Goal: Task Accomplishment & Management: Manage account settings

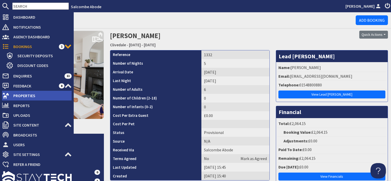
click at [20, 92] on span "Properties" at bounding box center [40, 96] width 62 height 8
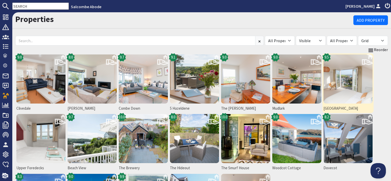
click at [336, 86] on img at bounding box center [347, 78] width 49 height 49
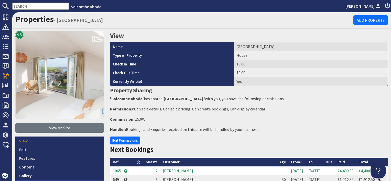
scroll to position [51, 0]
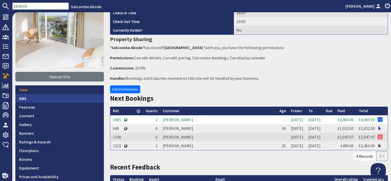
click at [26, 98] on link "Edit" at bounding box center [59, 98] width 88 height 9
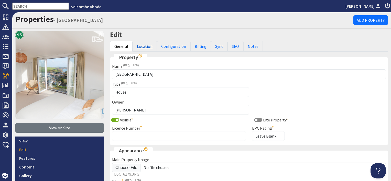
click at [142, 44] on link "Location" at bounding box center [144, 46] width 24 height 11
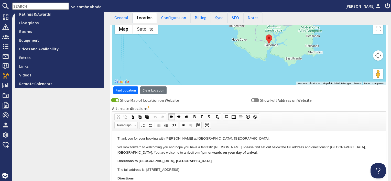
drag, startPoint x: 224, startPoint y: 144, endPoint x: 166, endPoint y: 144, distance: 58.3
click at [226, 161] on p "Directions to Beacon House, Salcombe" at bounding box center [248, 161] width 263 height 5
click at [227, 161] on p "Directions to Beacon House, Salcombe" at bounding box center [248, 161] width 263 height 5
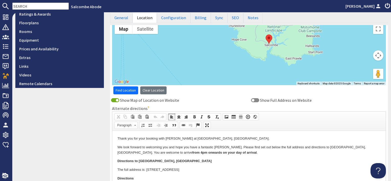
drag, startPoint x: 226, startPoint y: 169, endPoint x: 116, endPoint y: 169, distance: 109.4
drag, startPoint x: 131, startPoint y: 156, endPoint x: 136, endPoint y: 165, distance: 9.5
click at [131, 156] on span "Copy" at bounding box center [136, 158] width 27 height 6
copy p "The full address is: Beacon House, Bonfire Hill, Salcombe, TQ8 8EF"
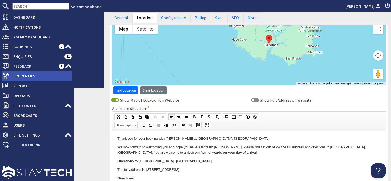
click at [21, 78] on span "Properties" at bounding box center [40, 76] width 62 height 8
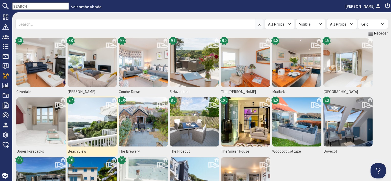
scroll to position [26, 0]
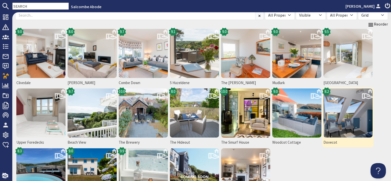
click at [354, 120] on img at bounding box center [347, 112] width 49 height 49
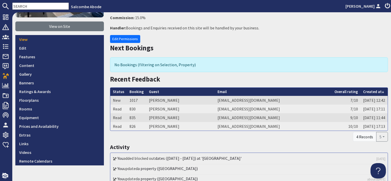
scroll to position [102, 0]
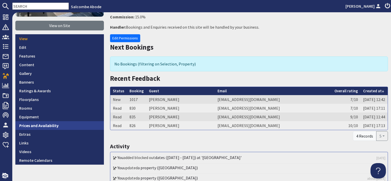
click at [62, 125] on link "Prices and Availability" at bounding box center [59, 125] width 88 height 9
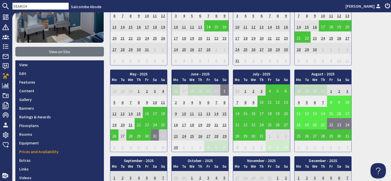
scroll to position [77, 0]
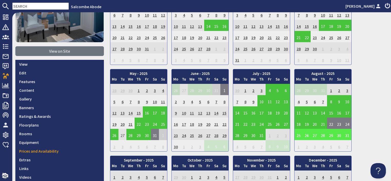
click at [295, 136] on td "25" at bounding box center [298, 134] width 8 height 11
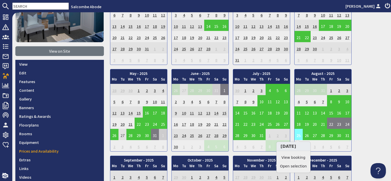
click at [297, 136] on td "25" at bounding box center [298, 134] width 8 height 11
click at [300, 161] on li "View booking" at bounding box center [293, 157] width 27 height 9
click at [300, 158] on link "View booking" at bounding box center [293, 157] width 27 height 5
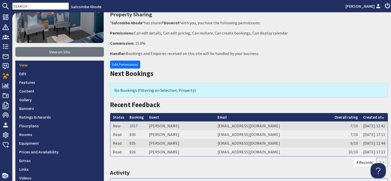
scroll to position [77, 0]
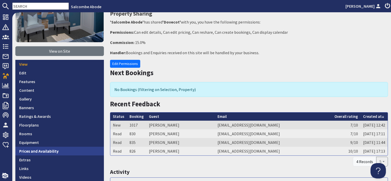
click at [77, 152] on link "Prices and Availability" at bounding box center [59, 151] width 88 height 9
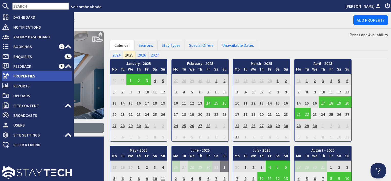
click at [11, 73] on span "Properties" at bounding box center [40, 76] width 62 height 8
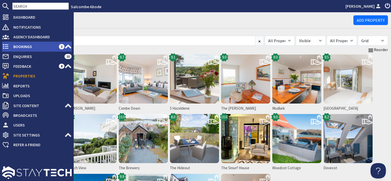
click at [29, 47] on span "Bookings" at bounding box center [34, 46] width 50 height 8
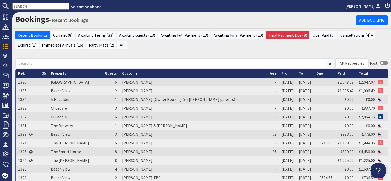
click at [281, 72] on link "From" at bounding box center [285, 73] width 9 height 5
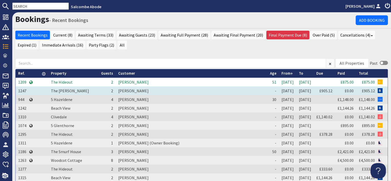
click at [124, 90] on td "[PERSON_NAME]" at bounding box center [192, 90] width 152 height 9
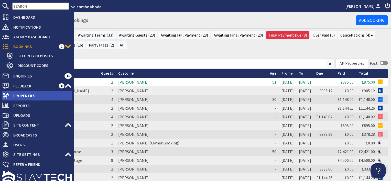
click at [24, 95] on span "Properties" at bounding box center [40, 96] width 62 height 8
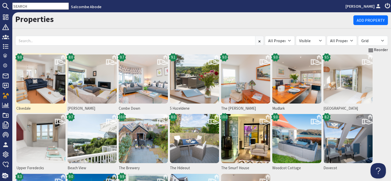
click at [28, 85] on img at bounding box center [40, 78] width 49 height 49
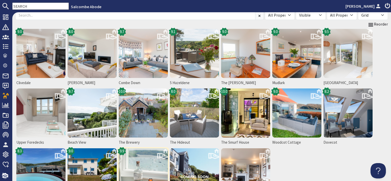
scroll to position [51, 0]
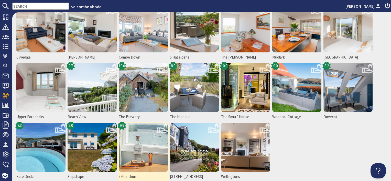
click at [138, 149] on img at bounding box center [143, 147] width 49 height 49
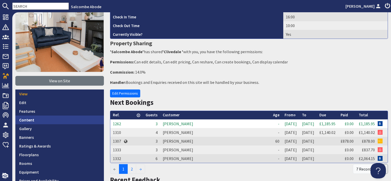
scroll to position [51, 0]
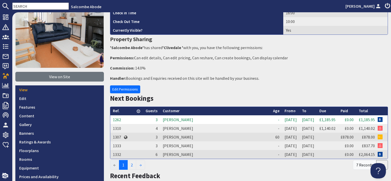
click at [179, 117] on td "Lorraine Johnson" at bounding box center [215, 119] width 110 height 9
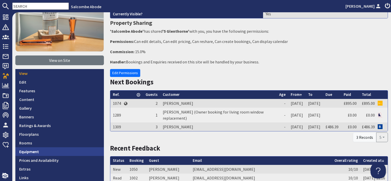
scroll to position [77, 0]
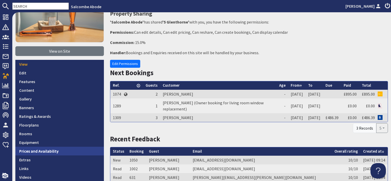
click at [70, 150] on link "Prices and Availability" at bounding box center [59, 151] width 88 height 9
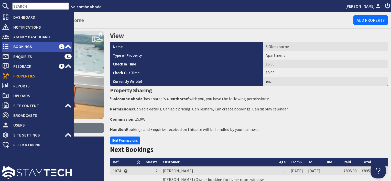
click at [29, 45] on span "Bookings" at bounding box center [34, 46] width 50 height 8
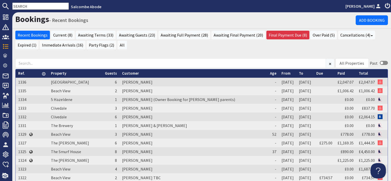
click at [281, 74] on link "From" at bounding box center [285, 73] width 9 height 5
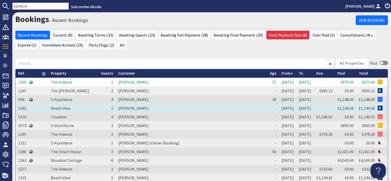
click at [136, 107] on td "[PERSON_NAME]" at bounding box center [192, 108] width 152 height 9
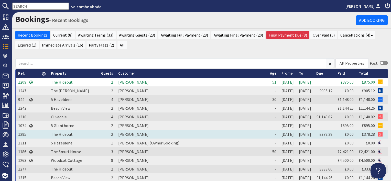
scroll to position [26, 0]
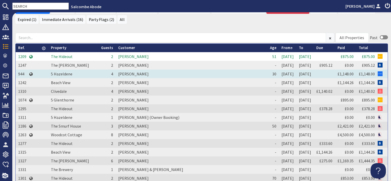
click at [117, 75] on td "[PERSON_NAME]" at bounding box center [192, 74] width 152 height 9
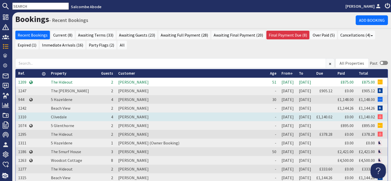
click at [118, 115] on td "[PERSON_NAME]" at bounding box center [192, 117] width 152 height 9
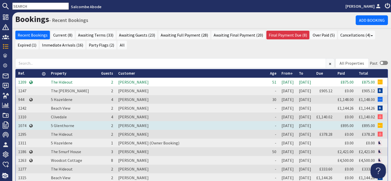
click at [130, 126] on td "[PERSON_NAME]" at bounding box center [192, 125] width 152 height 9
click at [128, 126] on td "[PERSON_NAME]" at bounding box center [192, 125] width 152 height 9
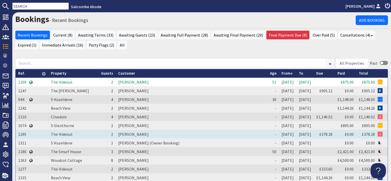
click at [118, 133] on td "[PERSON_NAME]" at bounding box center [192, 134] width 152 height 9
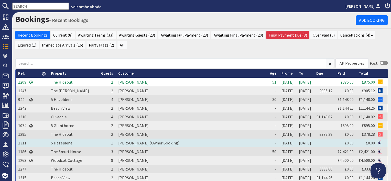
click at [123, 143] on td "[PERSON_NAME] (Owner Booking)" at bounding box center [192, 143] width 152 height 9
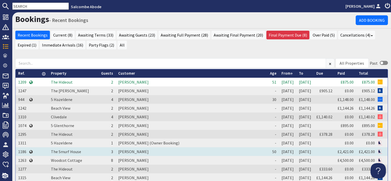
click at [134, 150] on td "[PERSON_NAME]" at bounding box center [192, 151] width 152 height 9
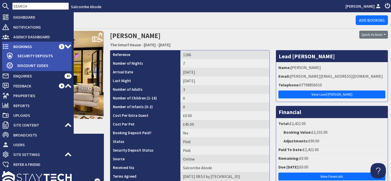
click at [27, 47] on span "Bookings" at bounding box center [34, 46] width 50 height 8
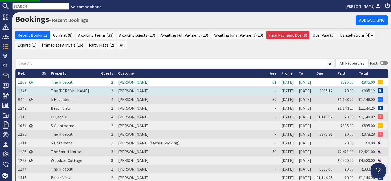
click at [123, 89] on td "[PERSON_NAME]" at bounding box center [192, 90] width 152 height 9
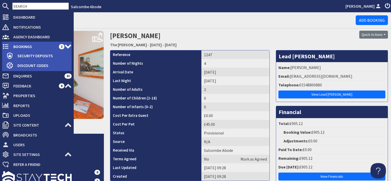
click at [16, 47] on span "Bookings" at bounding box center [34, 46] width 50 height 8
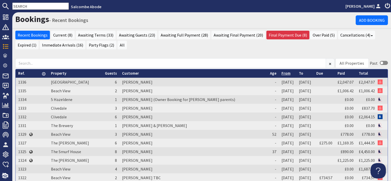
click at [281, 73] on link "From" at bounding box center [285, 73] width 9 height 5
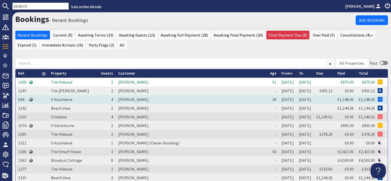
click at [123, 97] on td "[PERSON_NAME]" at bounding box center [192, 99] width 152 height 9
